Goal: Find contact information: Find contact information

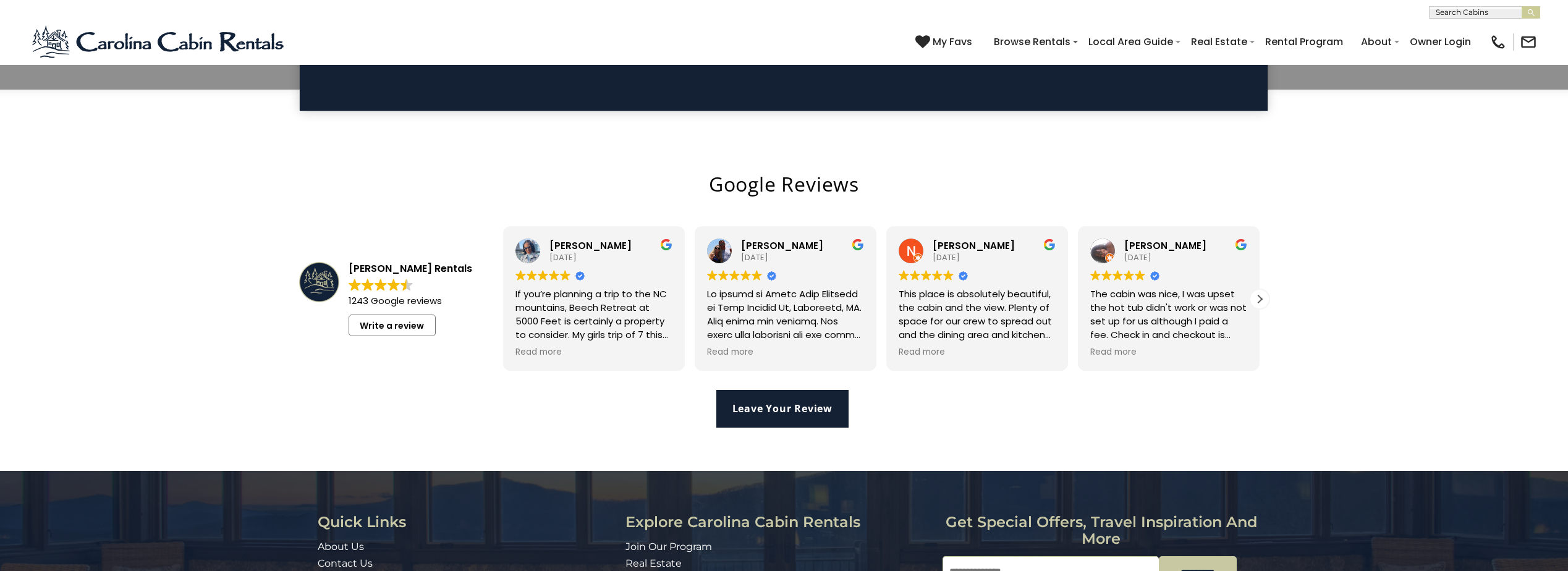
scroll to position [3048, 0]
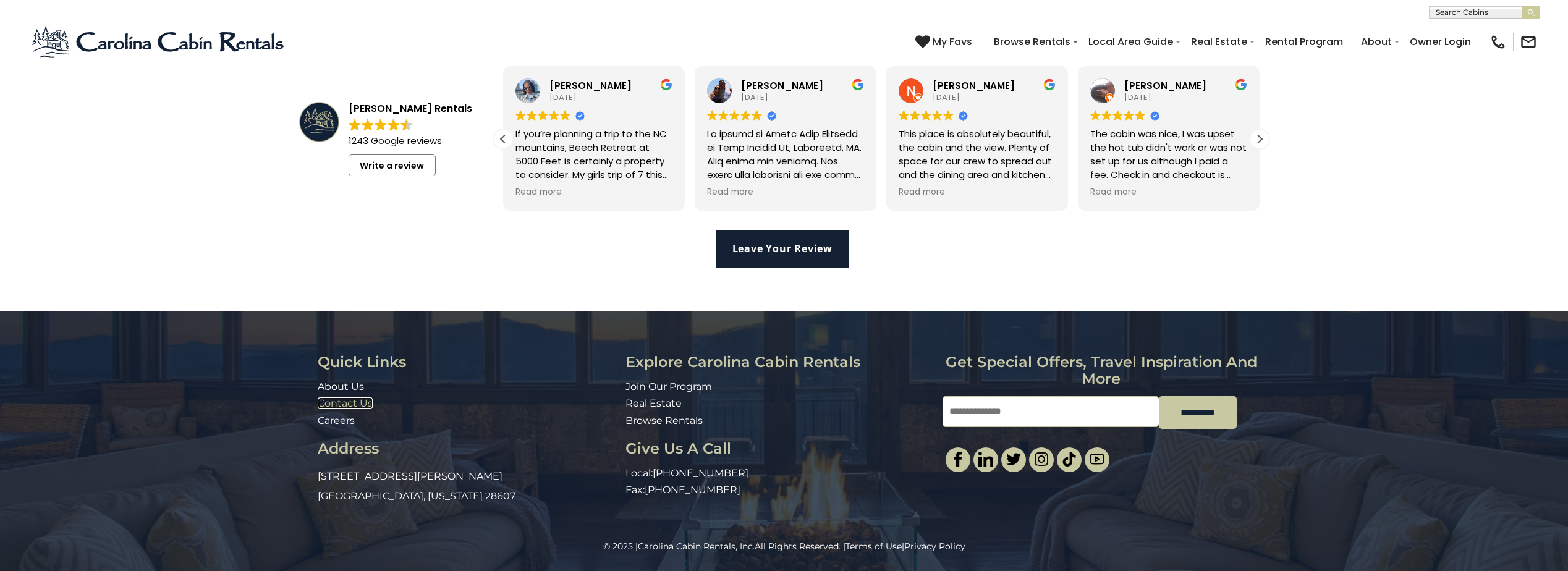
click at [333, 398] on link "Contact Us" at bounding box center [345, 404] width 55 height 12
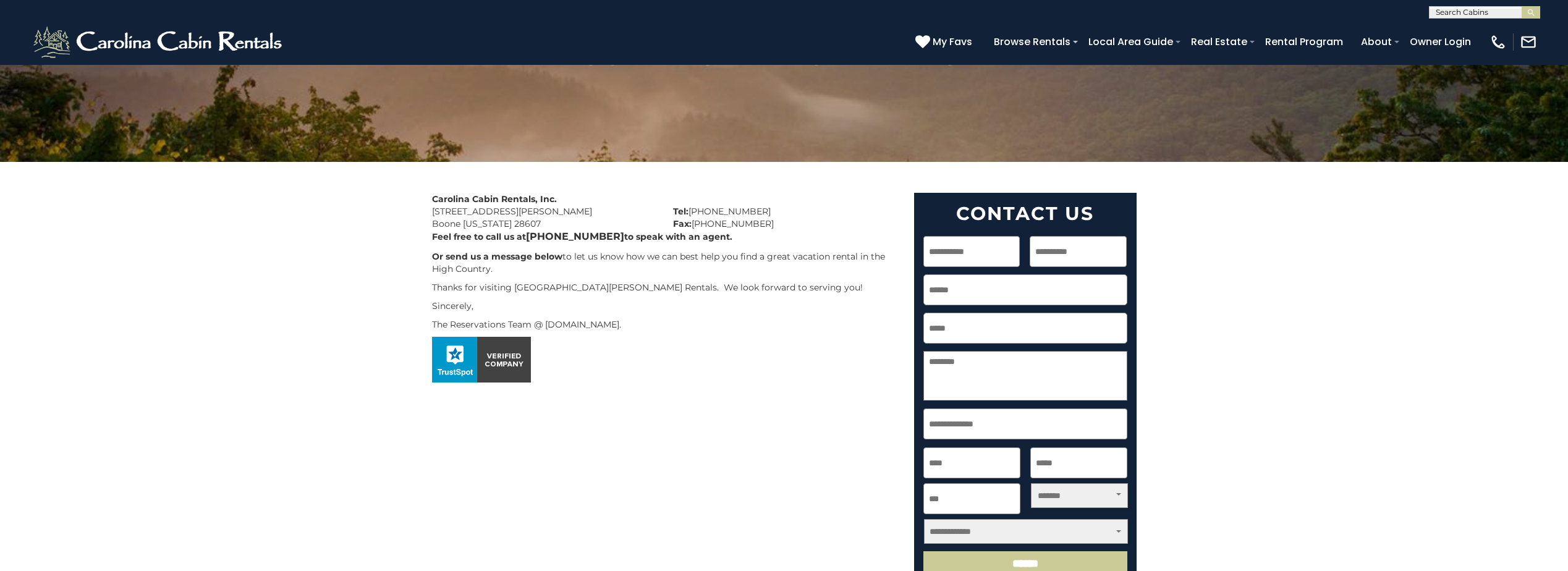
scroll to position [117, 0]
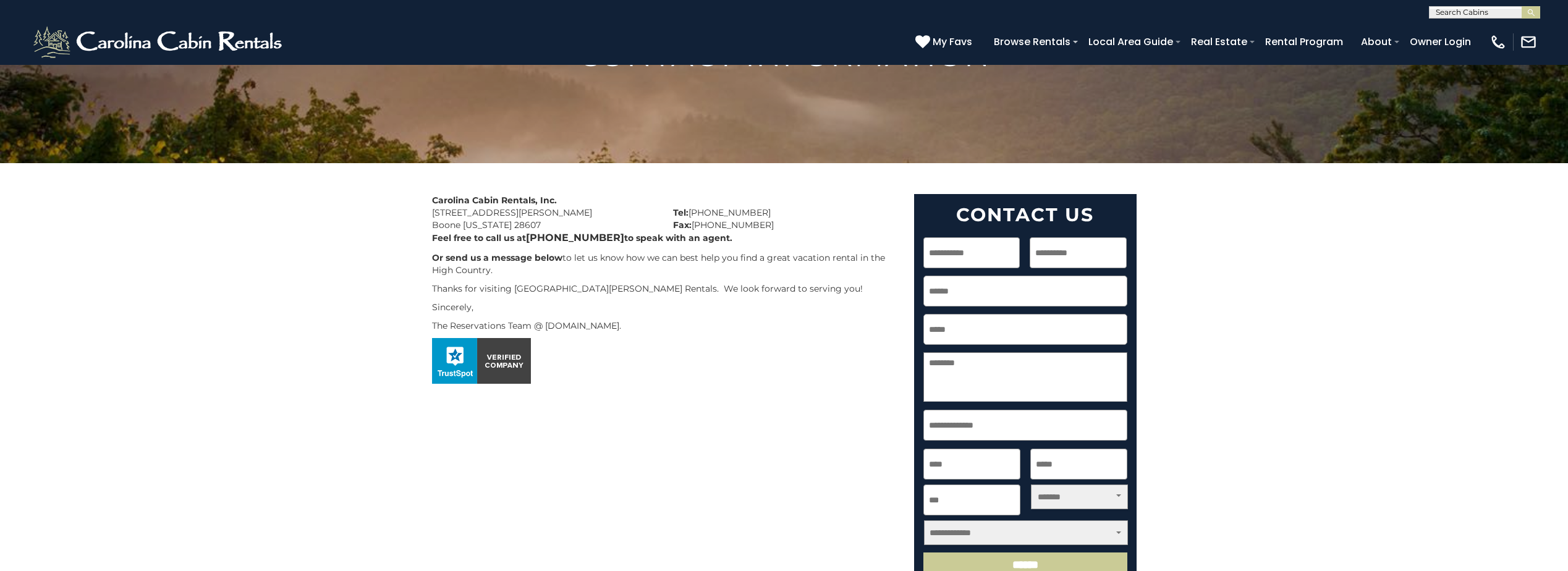
click at [554, 240] on b "[PHONE_NUMBER]" at bounding box center [575, 238] width 98 height 12
click at [554, 239] on b "[PHONE_NUMBER]" at bounding box center [575, 238] width 98 height 12
drag, startPoint x: 554, startPoint y: 239, endPoint x: 629, endPoint y: 276, distance: 83.6
click at [629, 276] on div "Carolina Cabin Rentals, Inc. [STREET_ADDRESS][PERSON_NAME][US_STATE] Tel: [PHON…" at bounding box center [663, 291] width 482 height 195
